Goal: Task Accomplishment & Management: Use online tool/utility

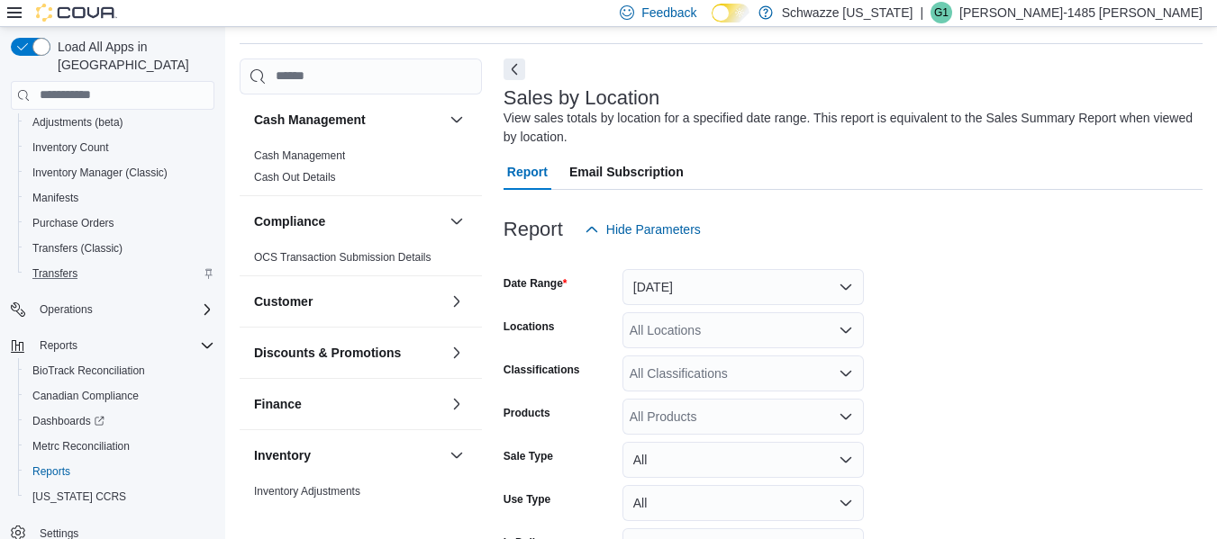
scroll to position [60, 0]
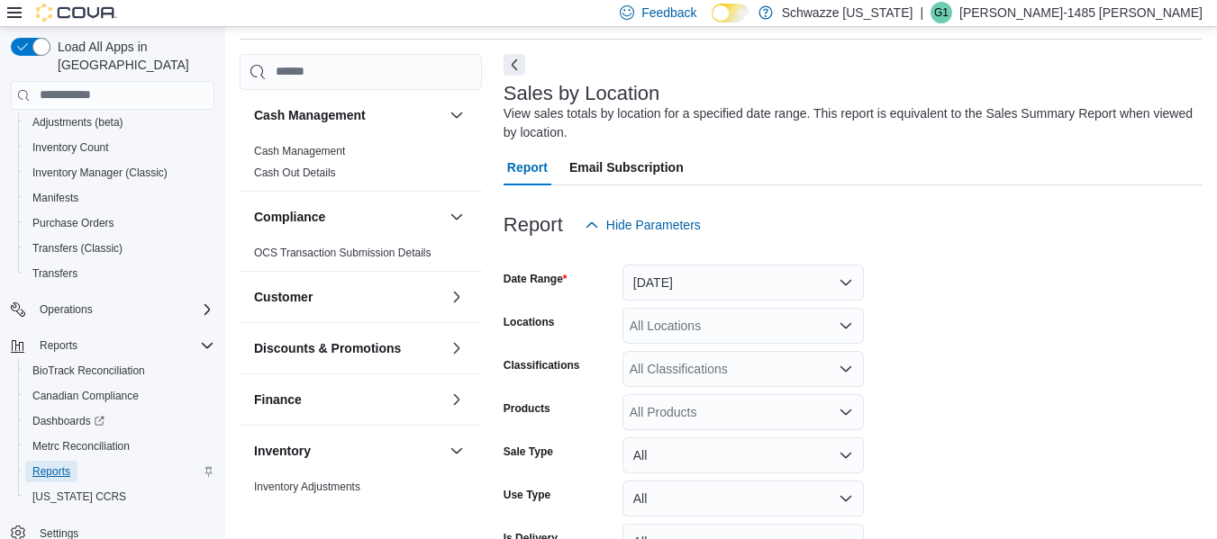
click at [68, 465] on span "Reports" at bounding box center [51, 472] width 38 height 14
click at [845, 274] on button "[DATE]" at bounding box center [742, 283] width 241 height 36
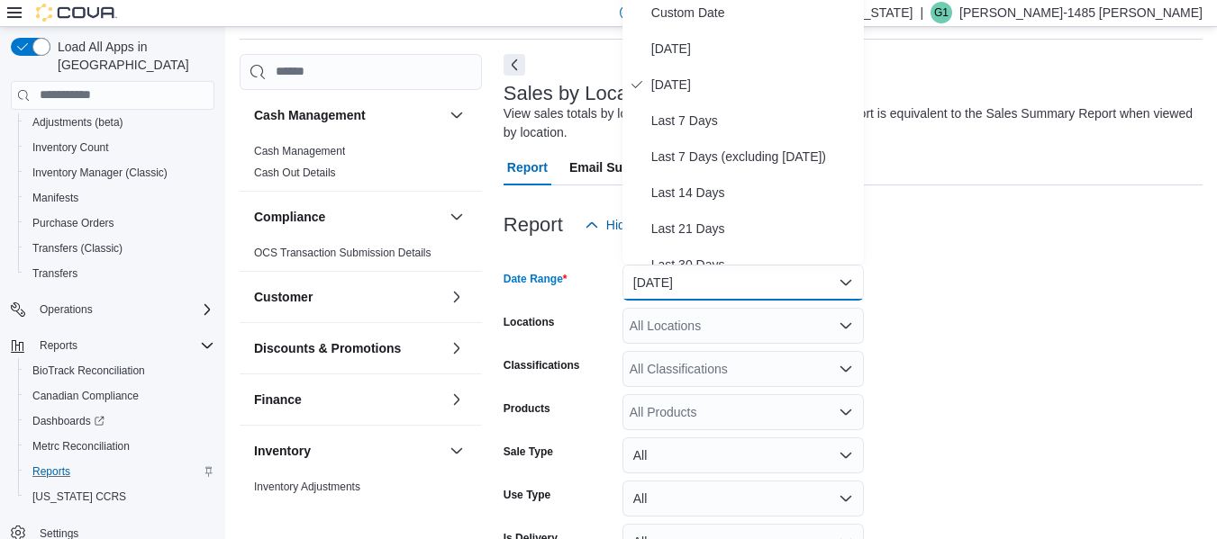
scroll to position [55, 0]
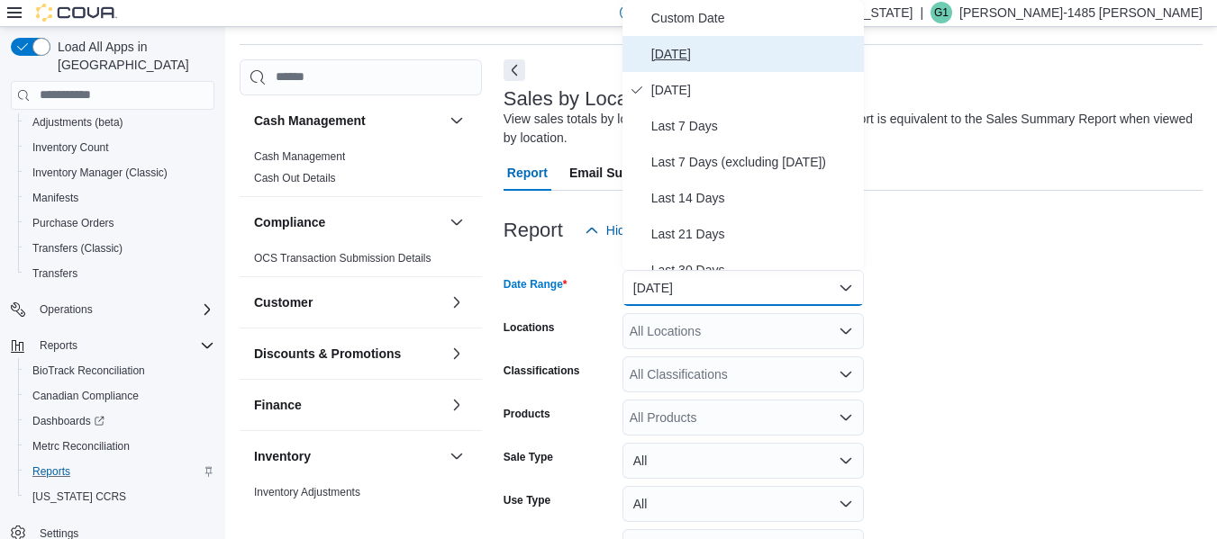
click at [660, 53] on span "[DATE]" at bounding box center [753, 54] width 205 height 22
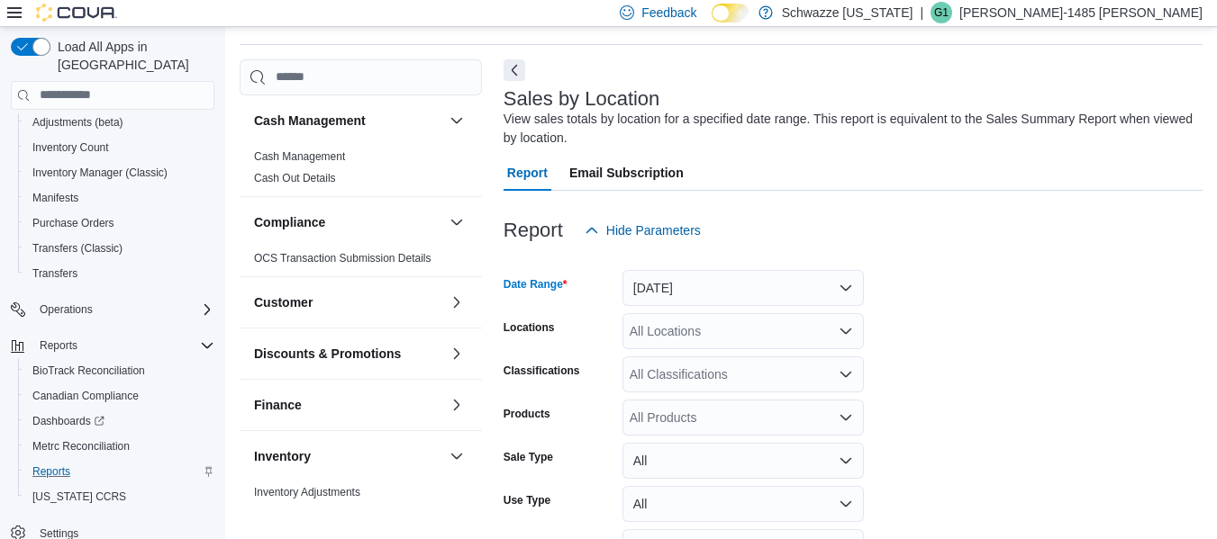
click at [666, 337] on div "All Locations" at bounding box center [742, 331] width 241 height 36
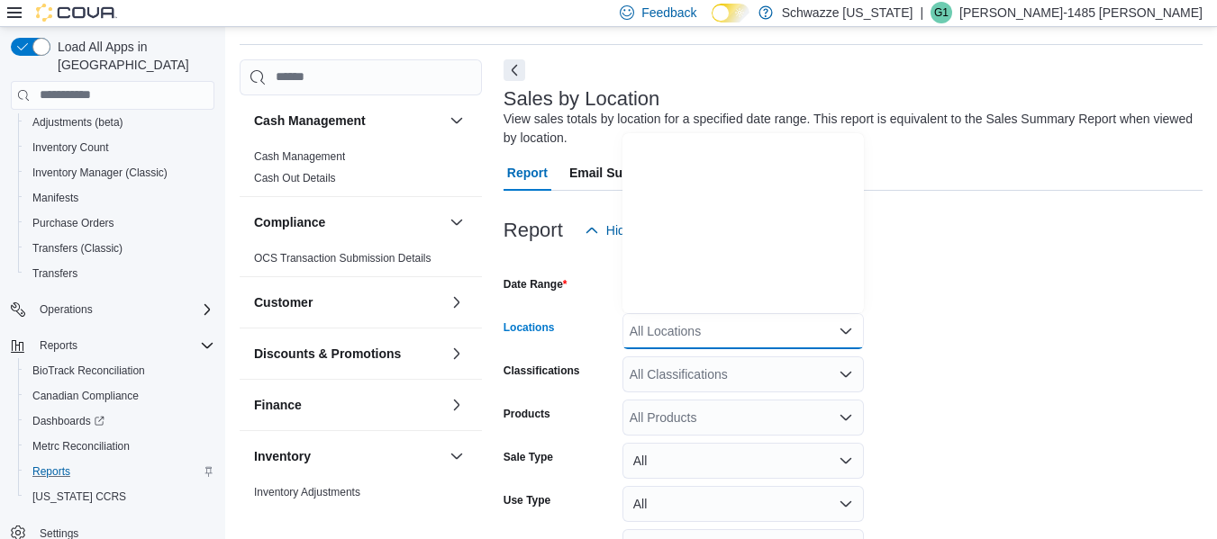
scroll to position [720, 0]
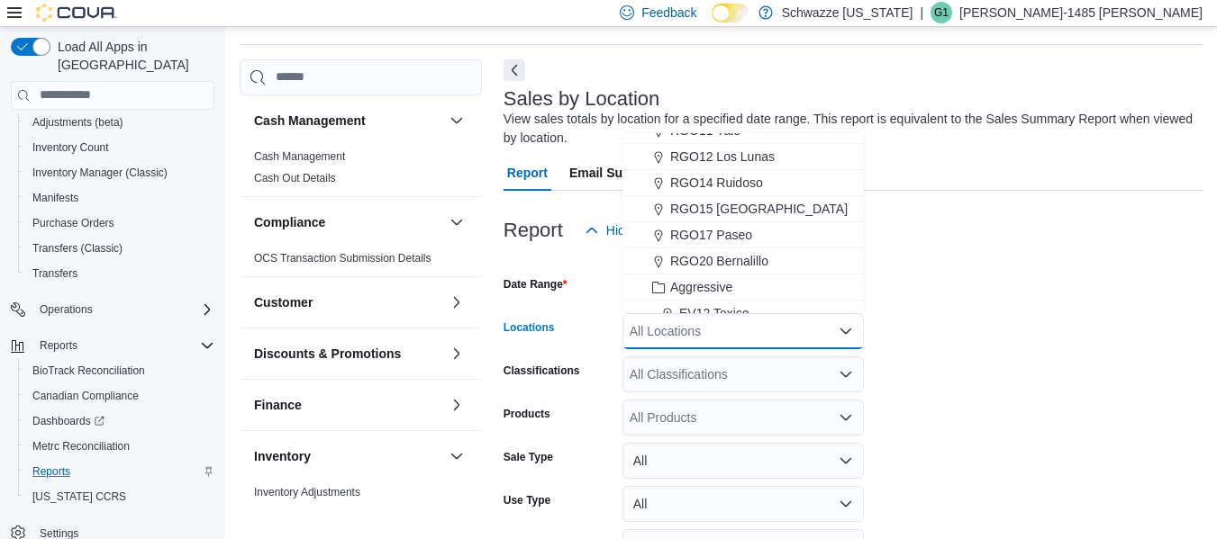
click at [765, 256] on span "RGO20 Bernalillo" at bounding box center [719, 261] width 98 height 18
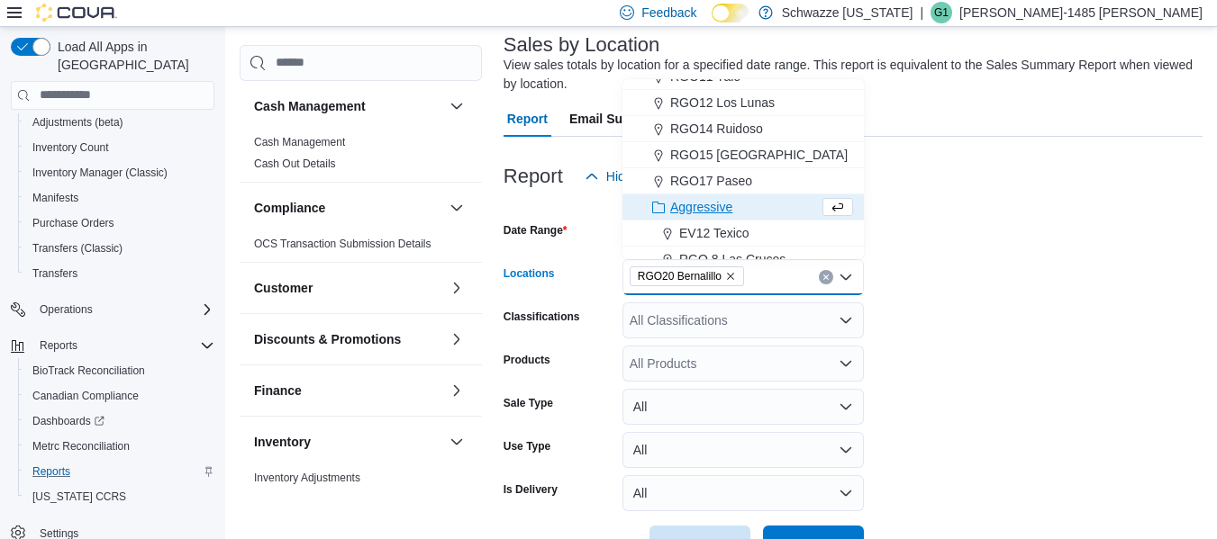
scroll to position [168, 0]
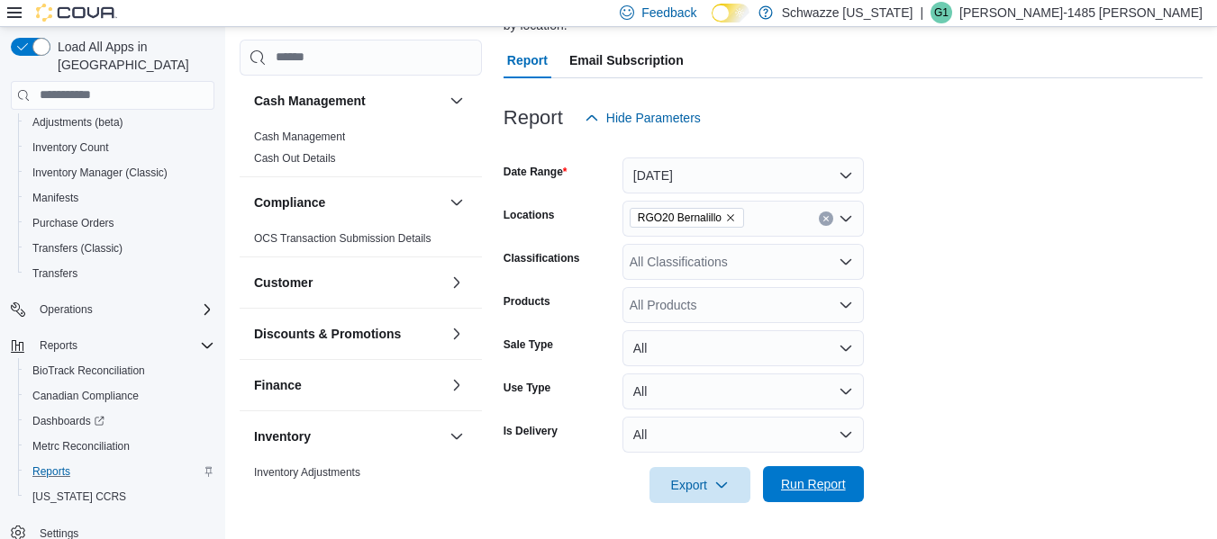
click at [798, 485] on span "Run Report" at bounding box center [813, 484] width 65 height 18
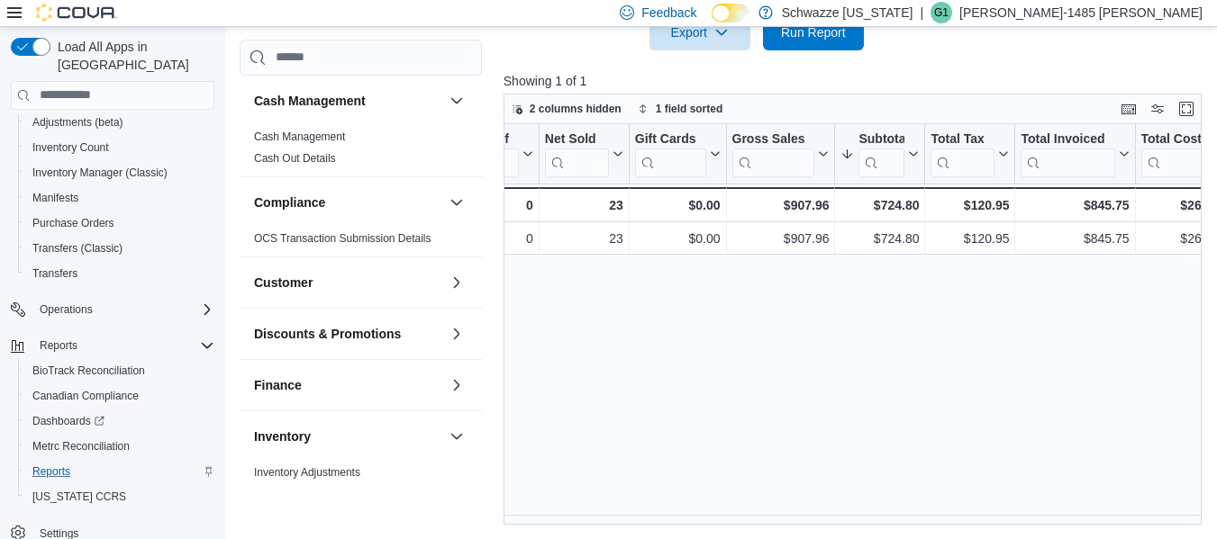
scroll to position [0, 335]
click at [1147, 18] on p "[PERSON_NAME]-1485 [PERSON_NAME]" at bounding box center [1080, 13] width 243 height 22
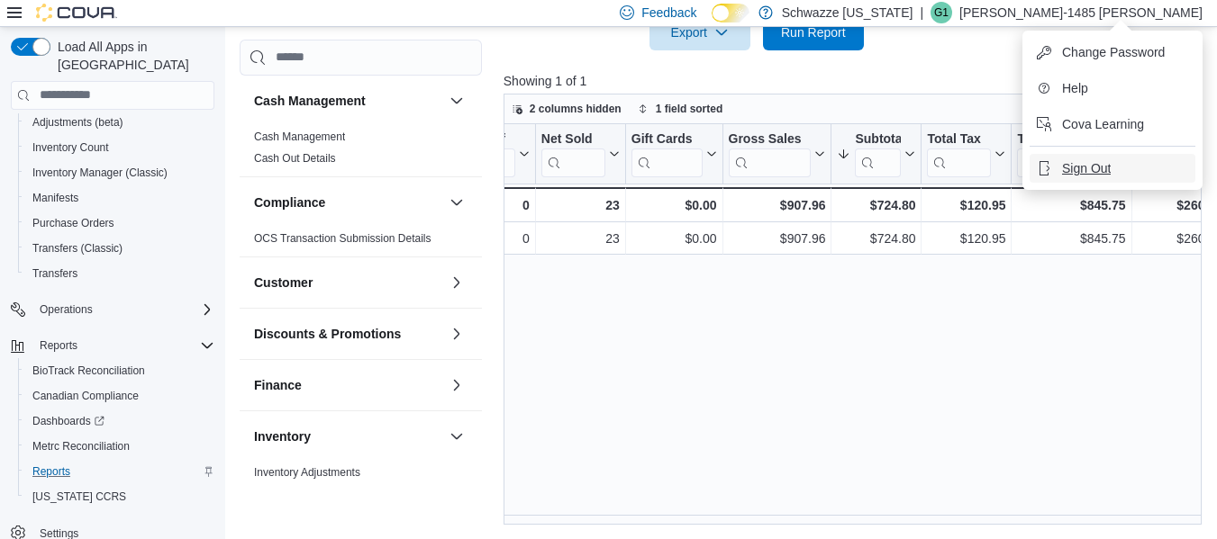
click at [1087, 175] on span "Sign Out" at bounding box center [1086, 168] width 49 height 18
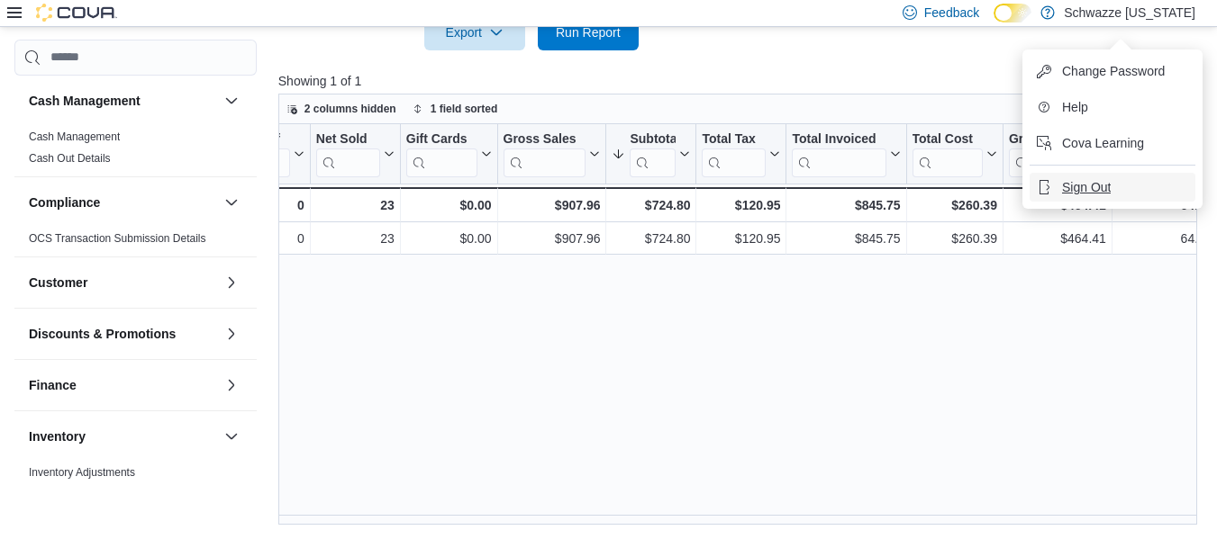
scroll to position [602, 0]
